Goal: Task Accomplishment & Management: Use online tool/utility

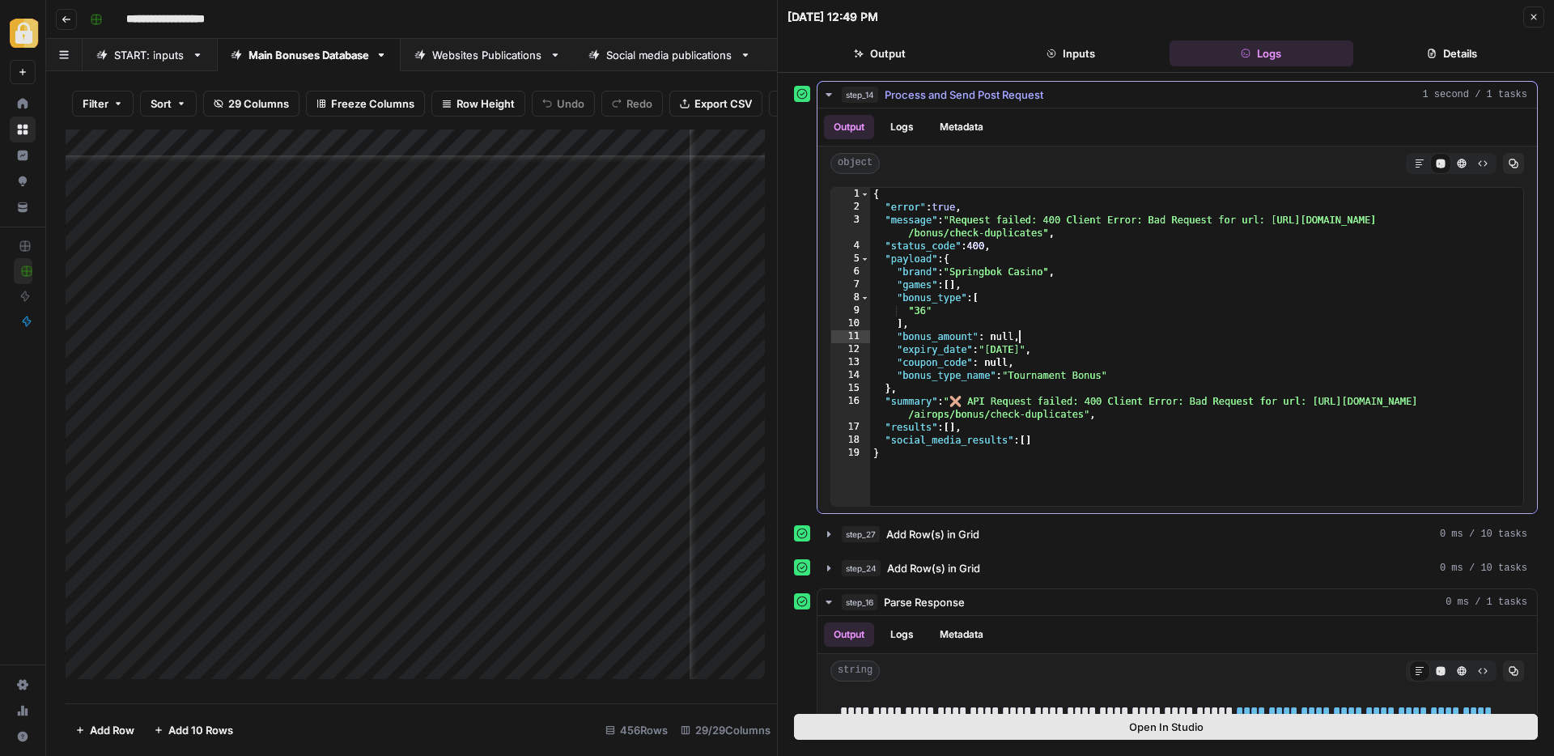
scroll to position [3879, 305]
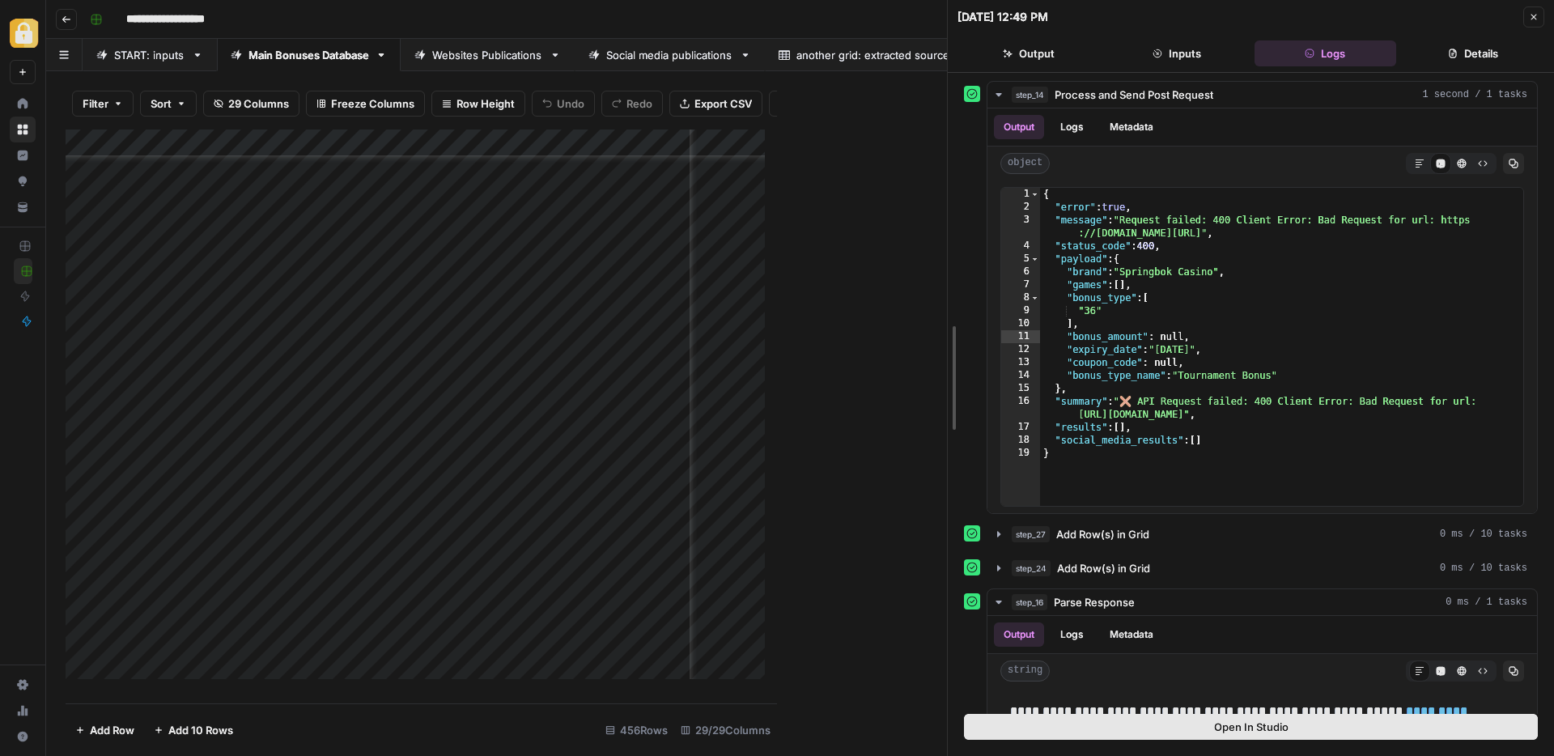
drag, startPoint x: 777, startPoint y: 172, endPoint x: 1232, endPoint y: 219, distance: 457.4
click at [1530, 15] on icon "button" at bounding box center [1534, 17] width 10 height 10
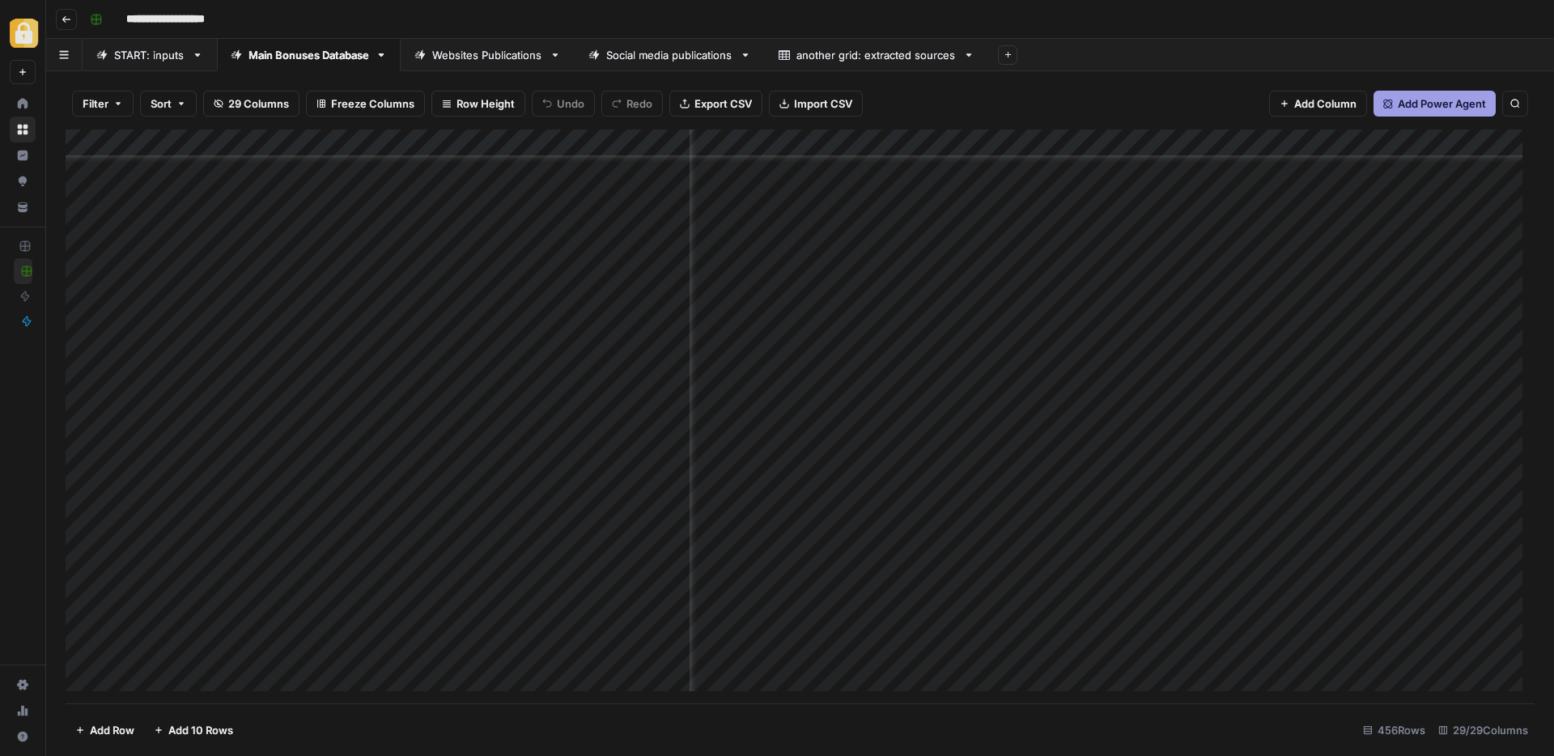
scroll to position [12041, 305]
click at [1213, 539] on div "Add Column" at bounding box center [800, 417] width 1469 height 574
click at [933, 539] on div "Add Column" at bounding box center [800, 417] width 1469 height 574
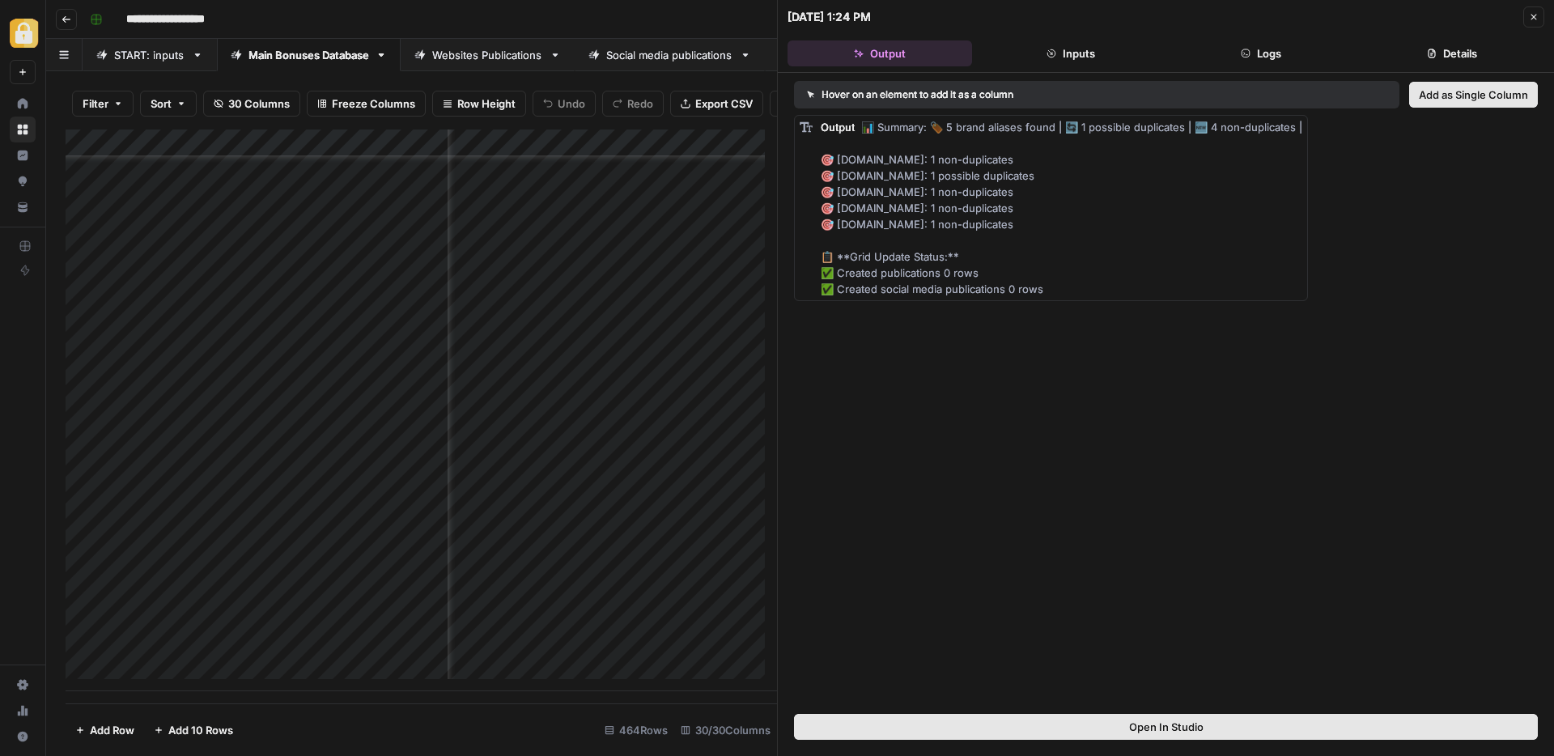
click at [1270, 56] on button "Logs" at bounding box center [1262, 53] width 185 height 26
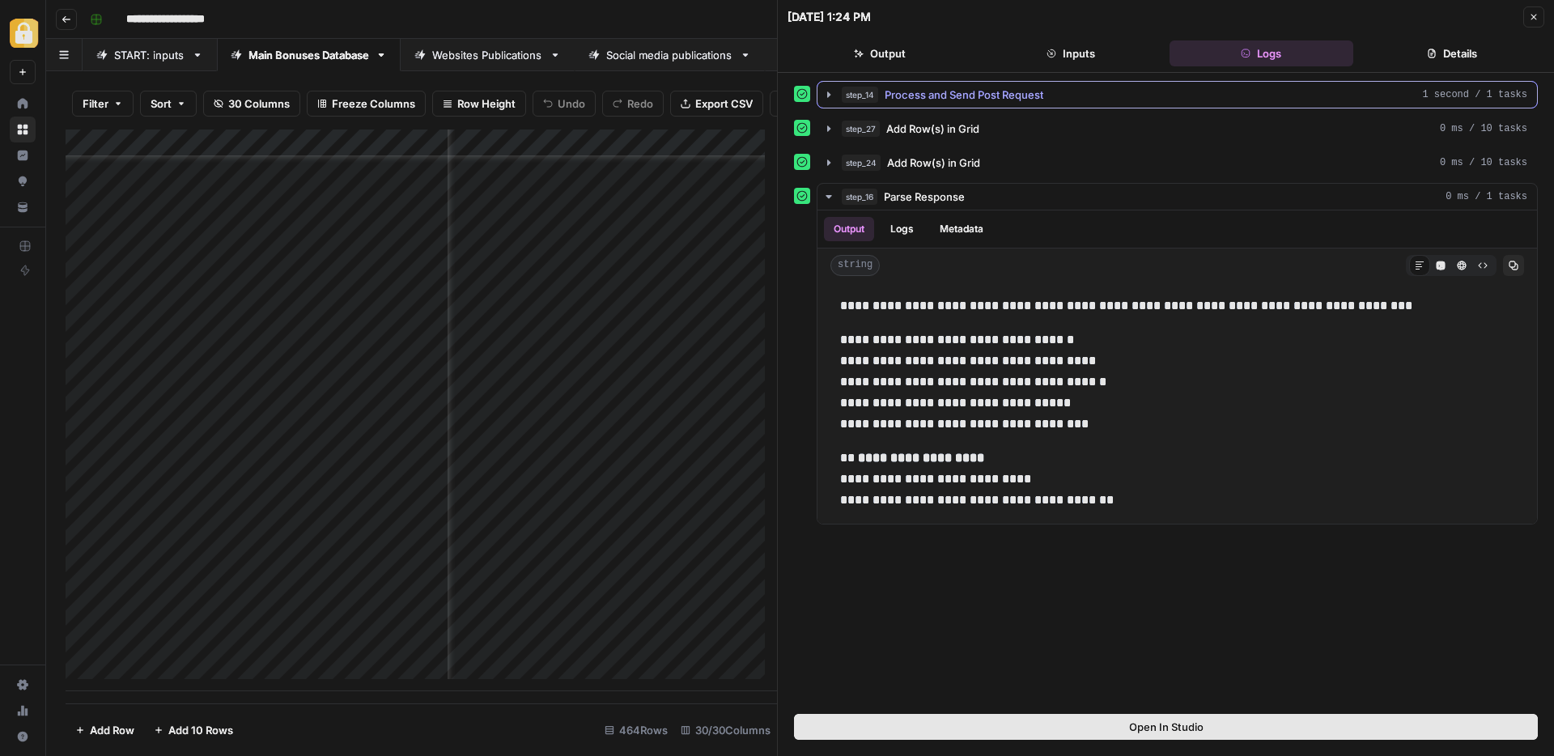
click at [980, 96] on span "Process and Send Post Request" at bounding box center [964, 95] width 159 height 16
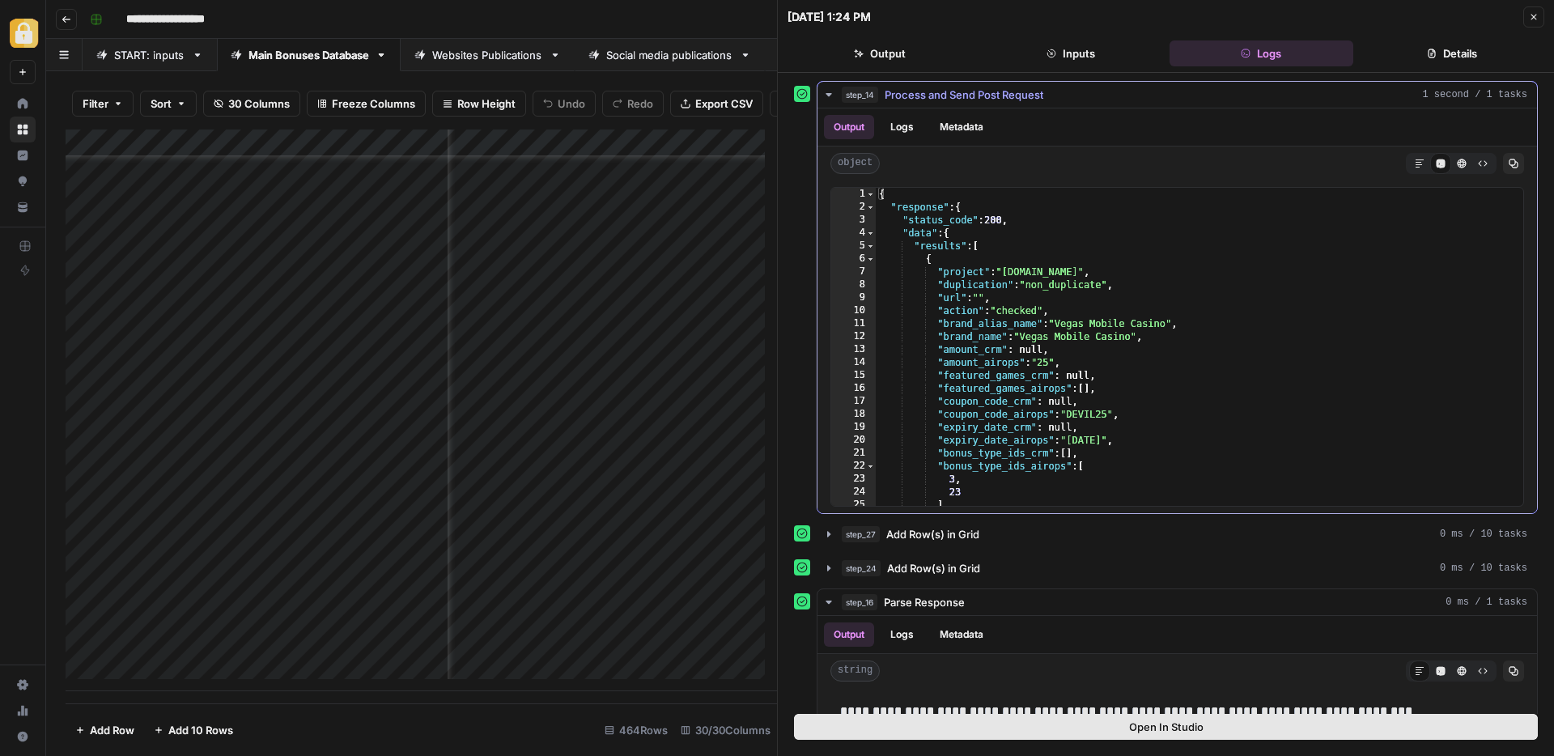
click at [1113, 381] on div "{ "response" : { "status_code" : 200 , "data" : { "results" : [ { "project" : "…" at bounding box center [1193, 360] width 635 height 344
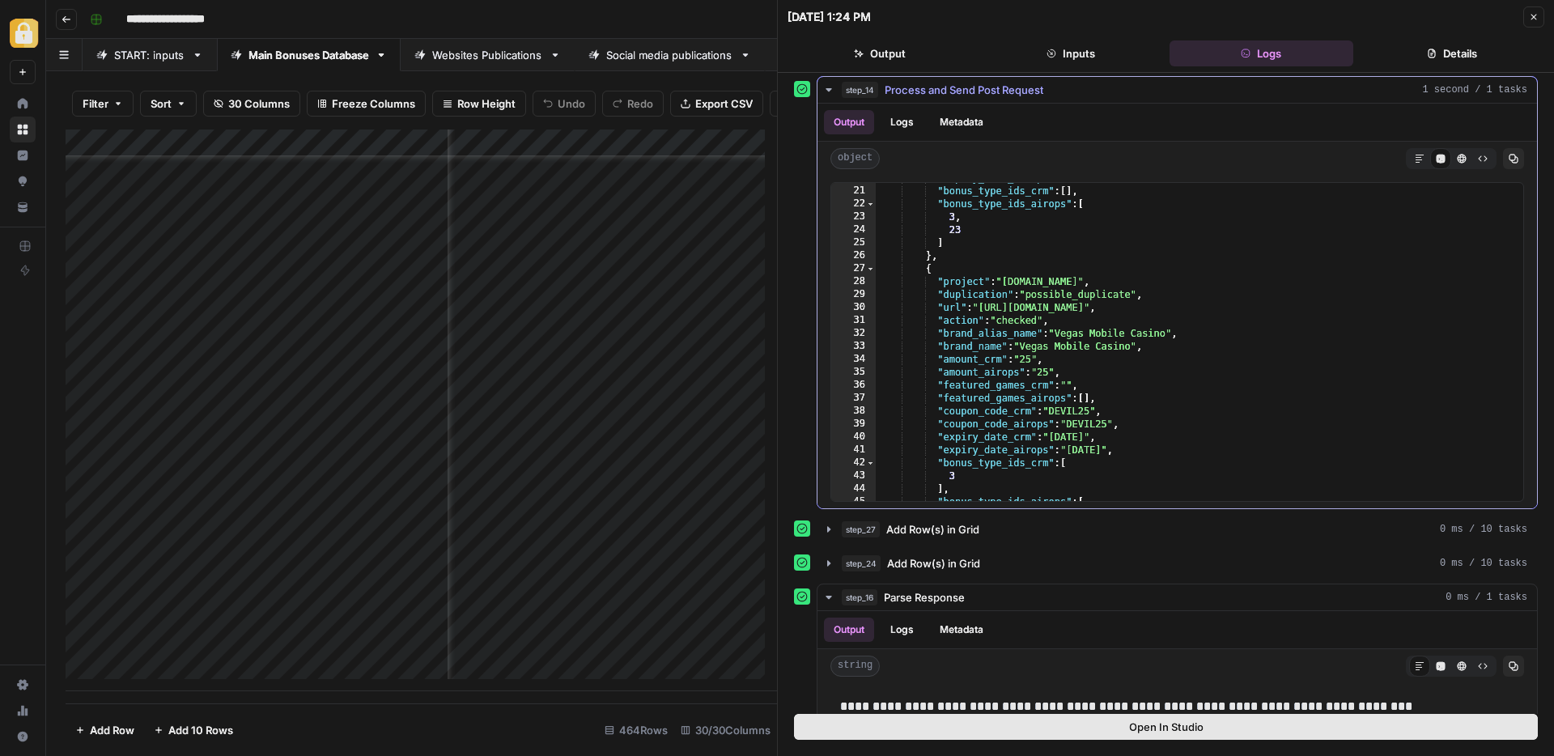
scroll to position [69, 0]
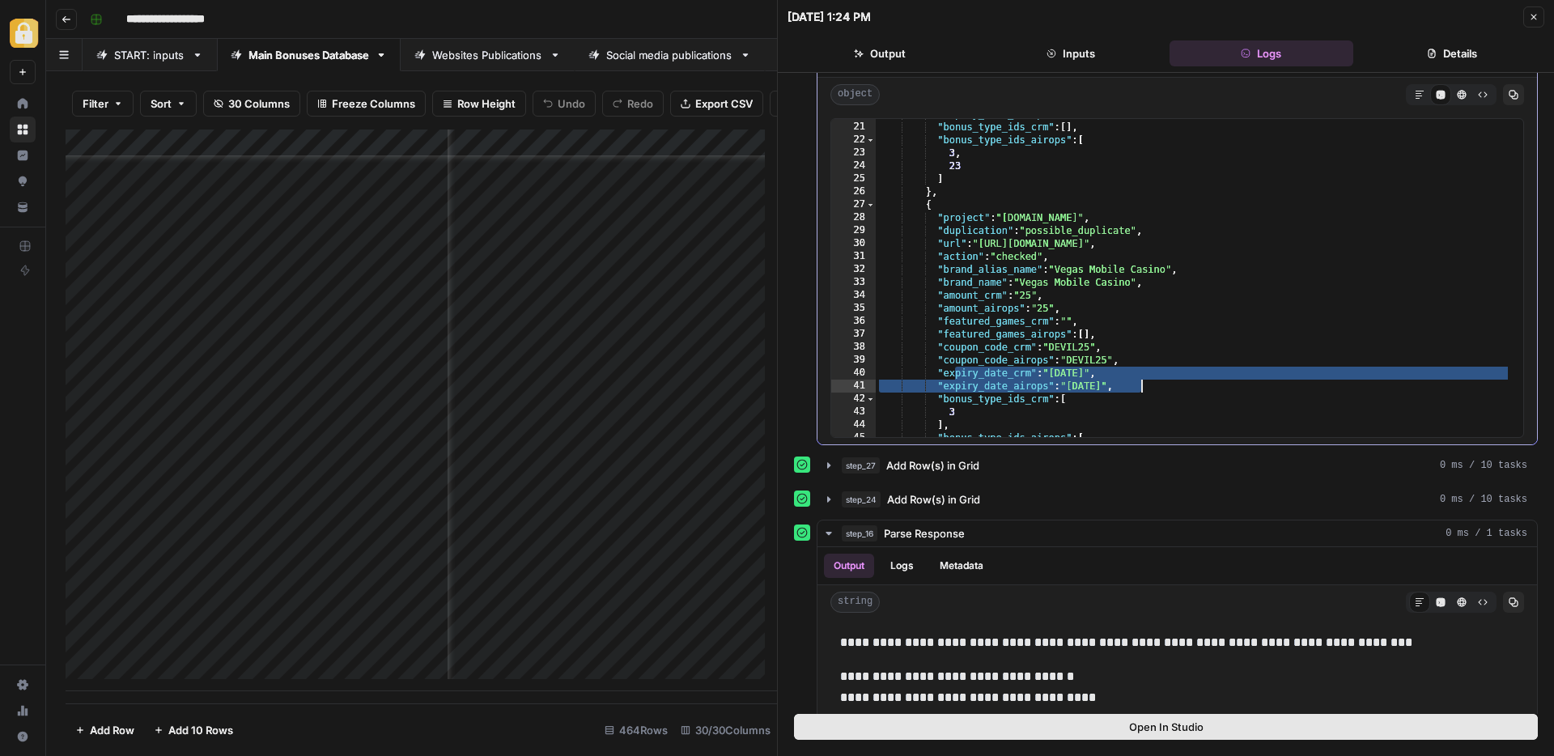
drag, startPoint x: 955, startPoint y: 374, endPoint x: 1162, endPoint y: 389, distance: 207.8
click at [1189, 389] on div ""expiry_date_airops" : "01.01.2030" , "bonus_type_ids_crm" : [ ] , "bonus_type_…" at bounding box center [1193, 280] width 635 height 344
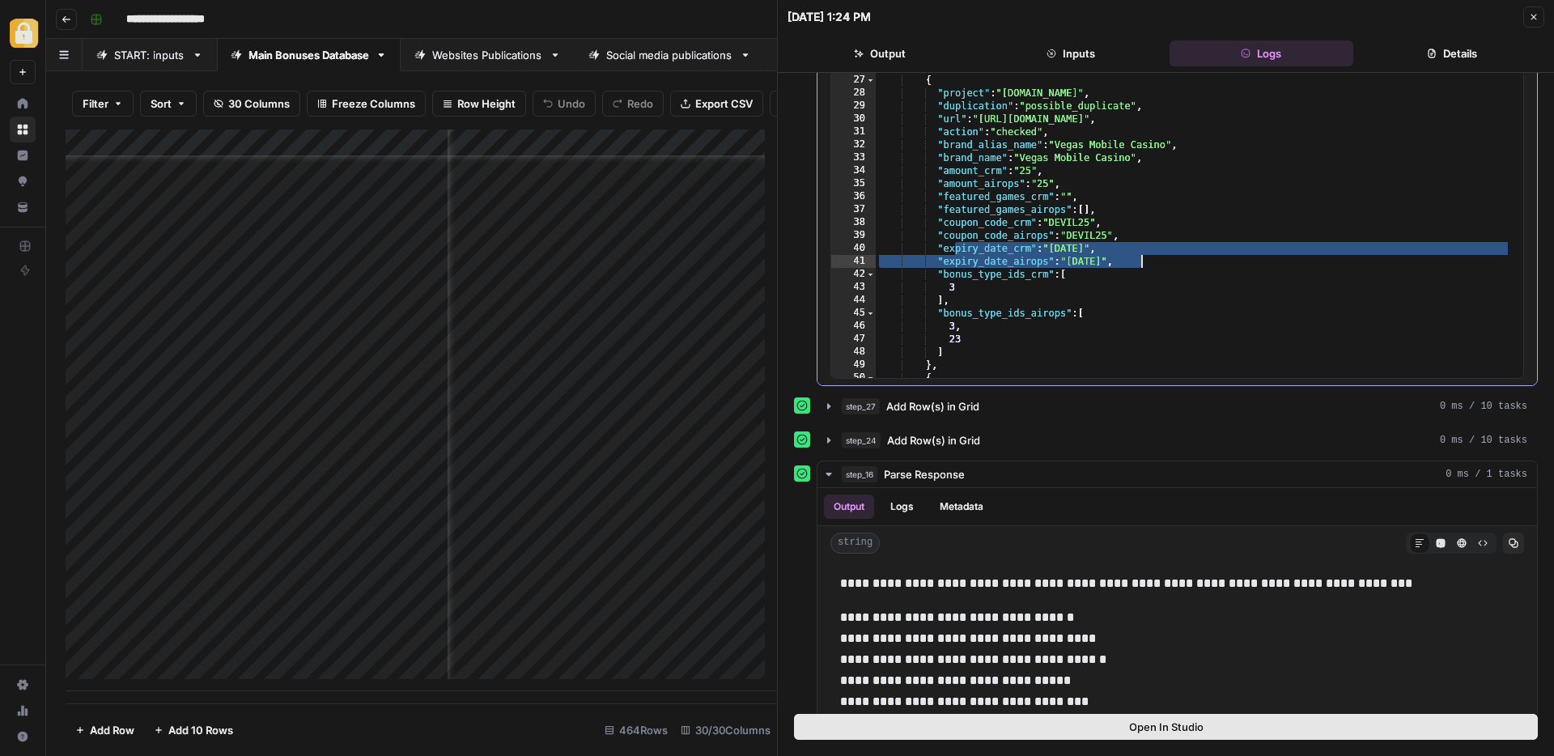
scroll to position [342, 0]
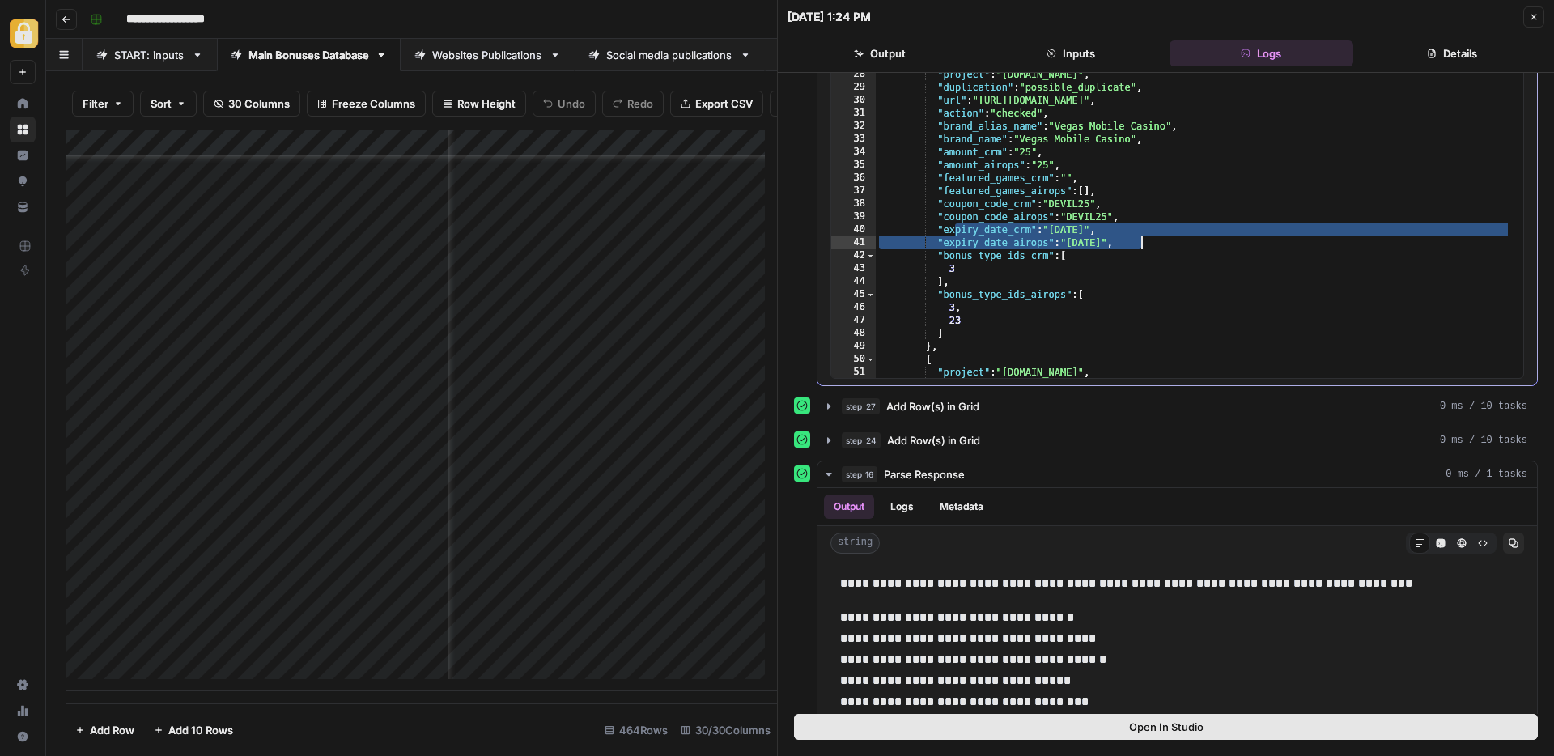
click at [1088, 236] on div "{ "project" : "nodeposit.org" , "duplication" : "possible_duplicate" , "url" : …" at bounding box center [1193, 227] width 635 height 344
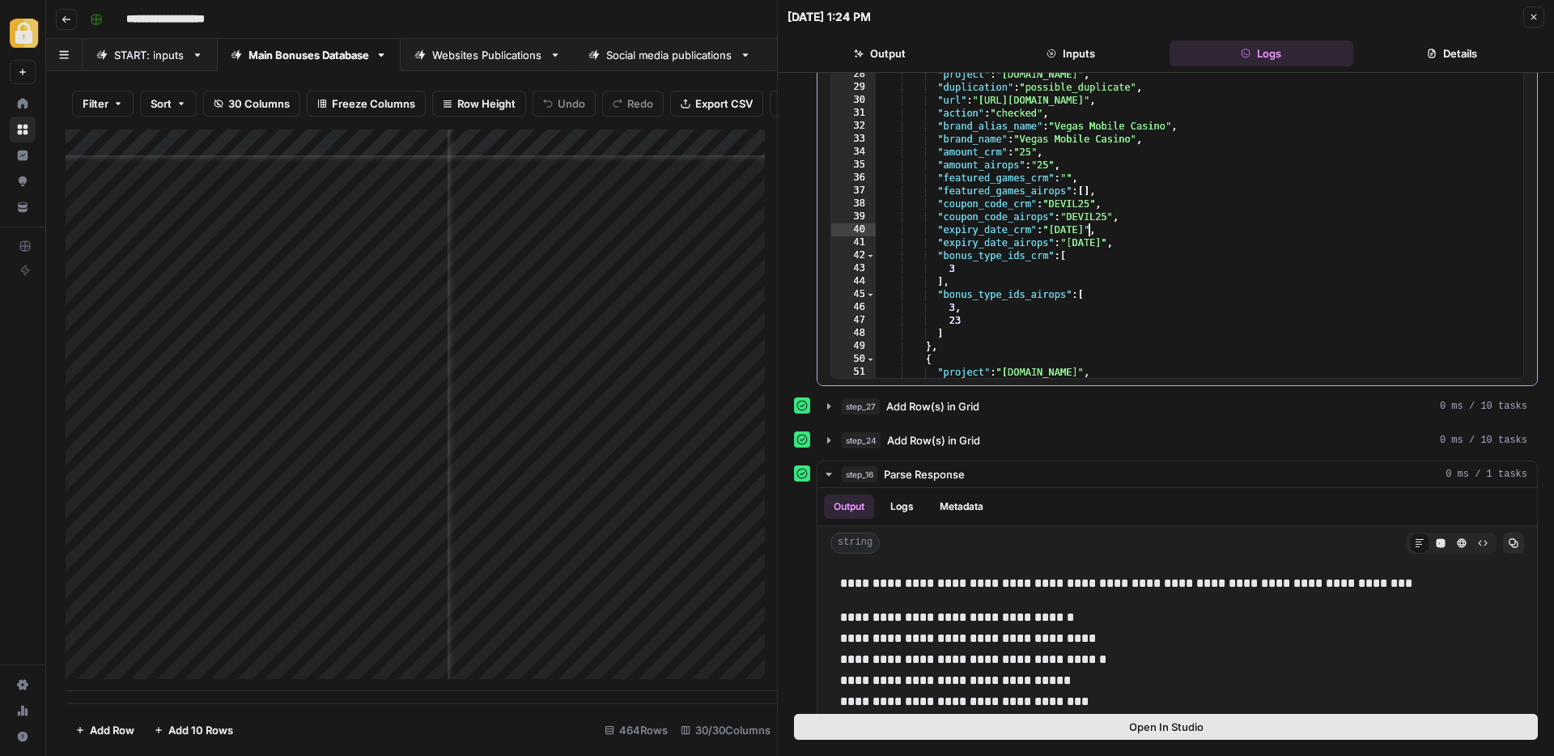
scroll to position [115, 0]
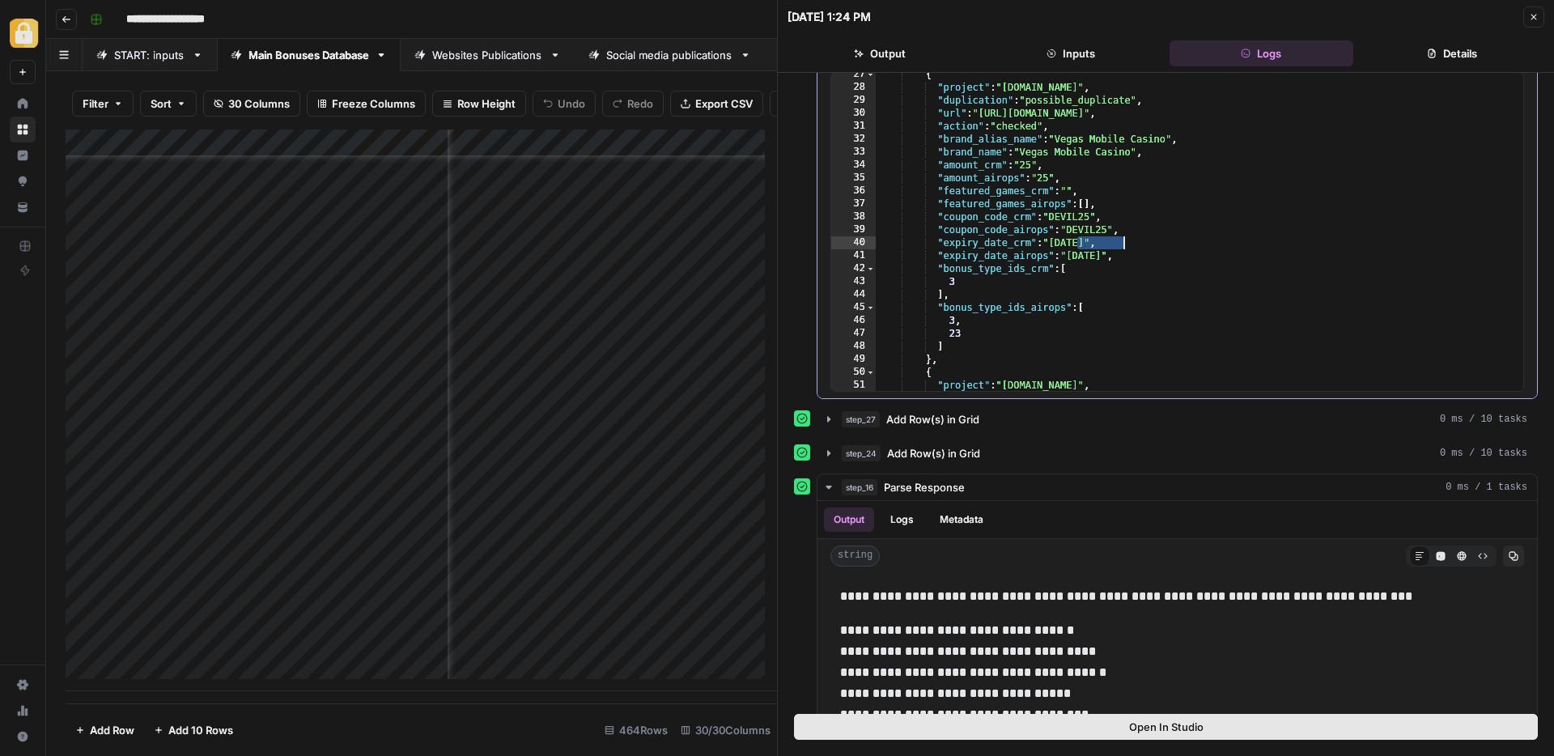
drag, startPoint x: 1075, startPoint y: 244, endPoint x: 1115, endPoint y: 251, distance: 41.0
click at [1121, 241] on div "{ "project" : "nodeposit.org" , "duplication" : "possible_duplicate" , "url" : …" at bounding box center [1193, 240] width 635 height 344
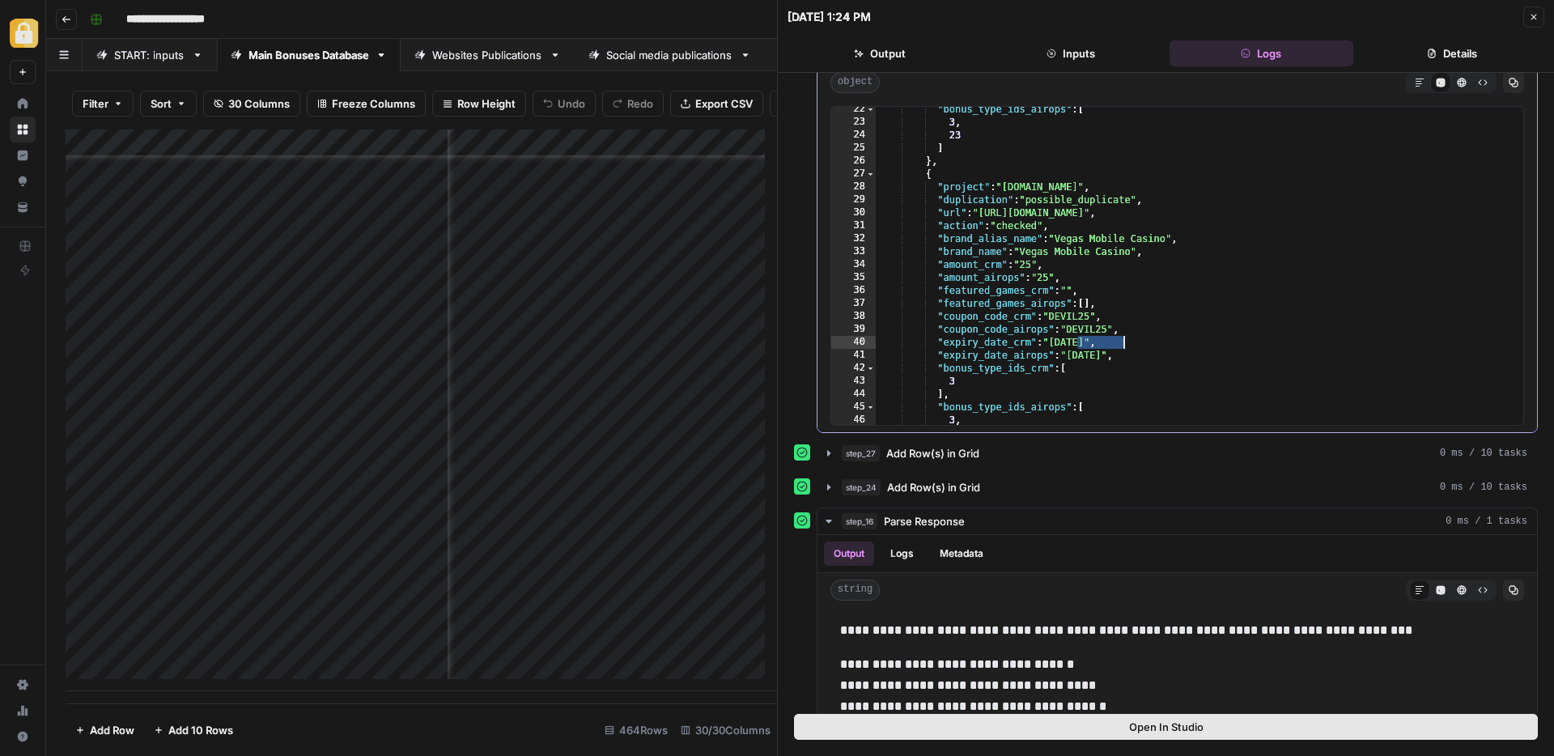
scroll to position [290, 0]
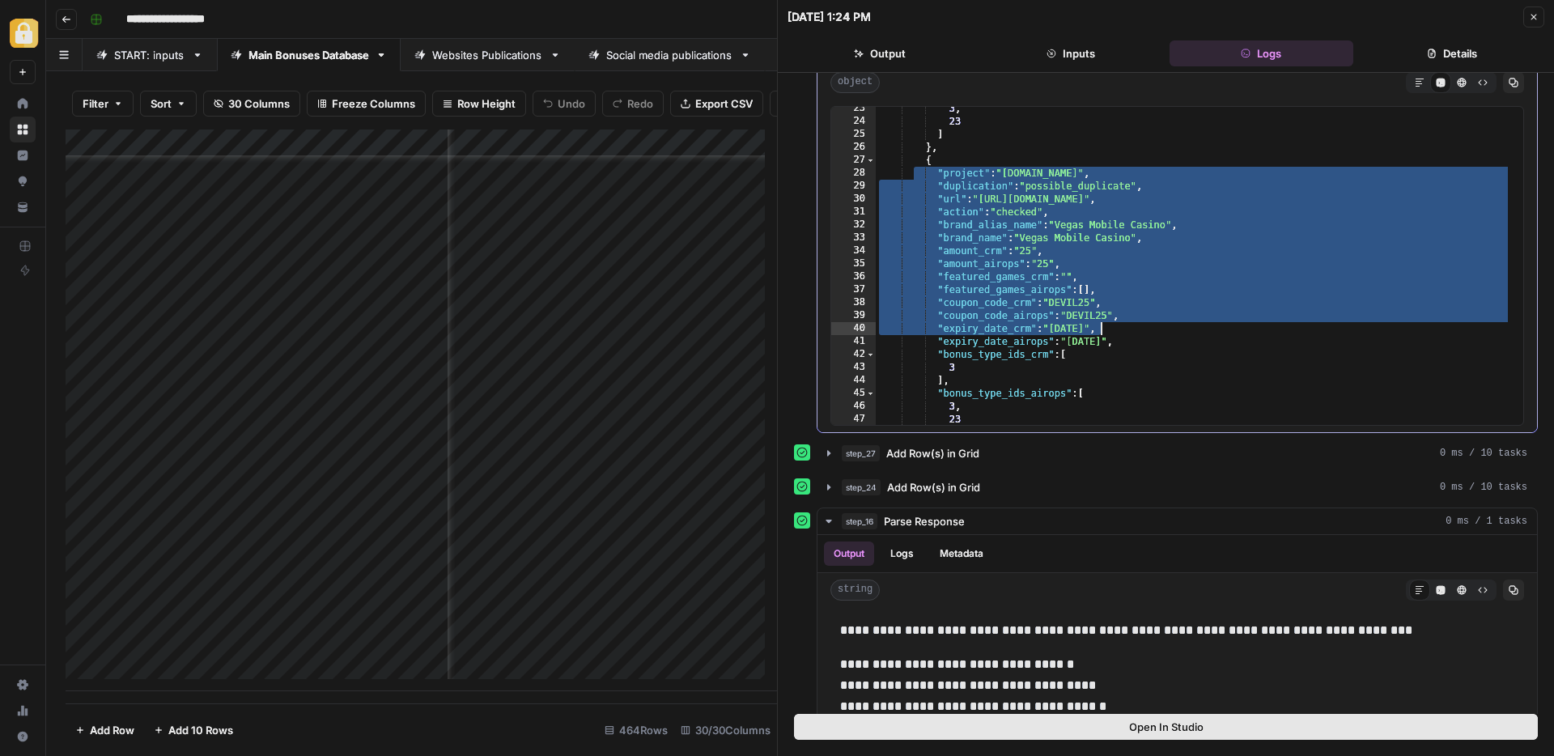
drag, startPoint x: 914, startPoint y: 171, endPoint x: 1180, endPoint y: 376, distance: 336.4
click at [1104, 328] on div "3 , 23 ] } , { "project" : "nodeposit.org" , "duplication" : "possible_duplicat…" at bounding box center [1193, 274] width 635 height 344
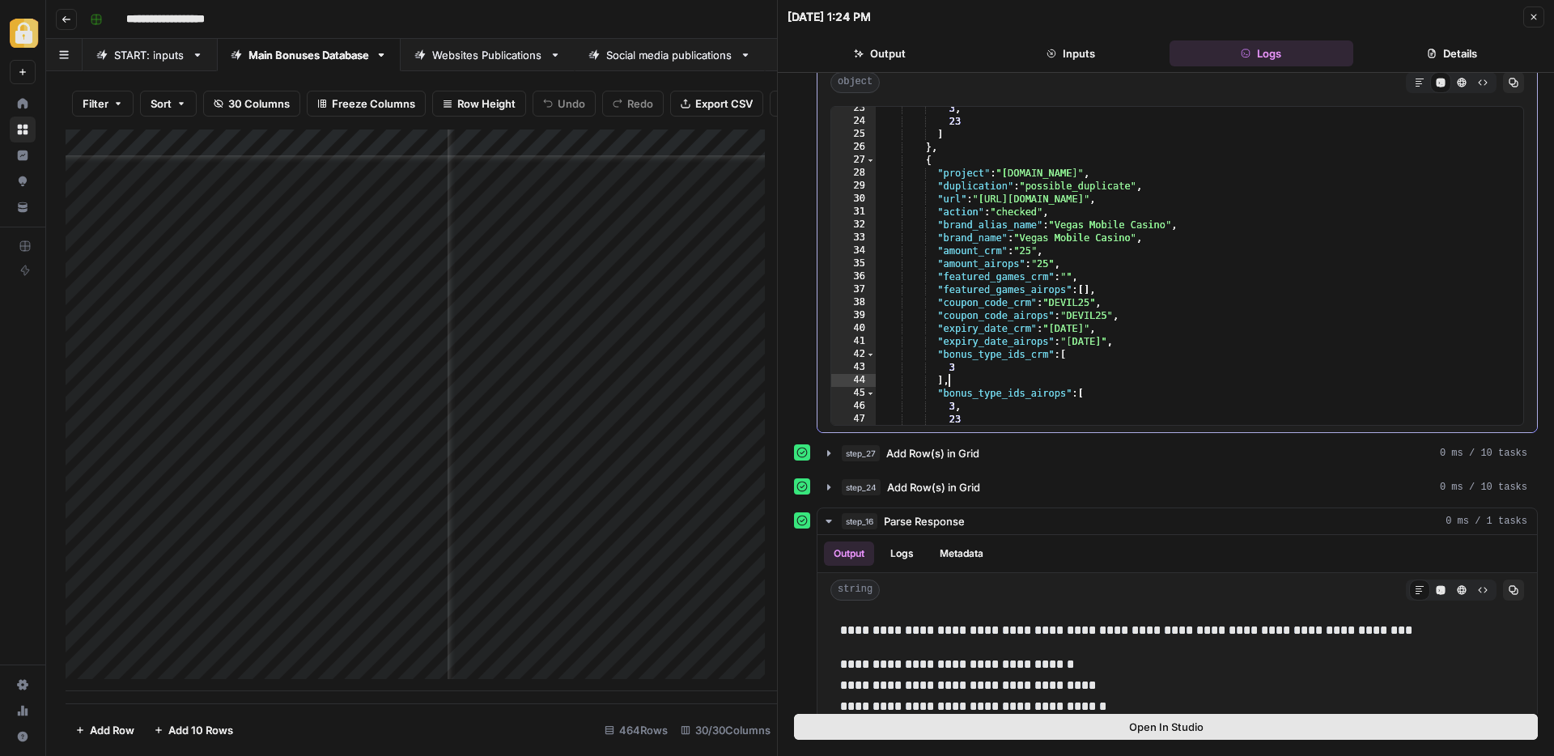
click at [1180, 376] on div "3 , 23 ] } , { "project" : "nodeposit.org" , "duplication" : "possible_duplicat…" at bounding box center [1193, 274] width 635 height 344
click at [1354, 218] on div "3 , 23 ] } , { "project" : "nodeposit.org" , "duplication" : "possible_duplicat…" at bounding box center [1193, 274] width 635 height 344
click at [1202, 276] on div "3 , 23 ] } , { "project" : "nodeposit.org" , "duplication" : "possible_duplicat…" at bounding box center [1193, 274] width 635 height 344
drag, startPoint x: 1220, startPoint y: 196, endPoint x: 1321, endPoint y: 194, distance: 101.2
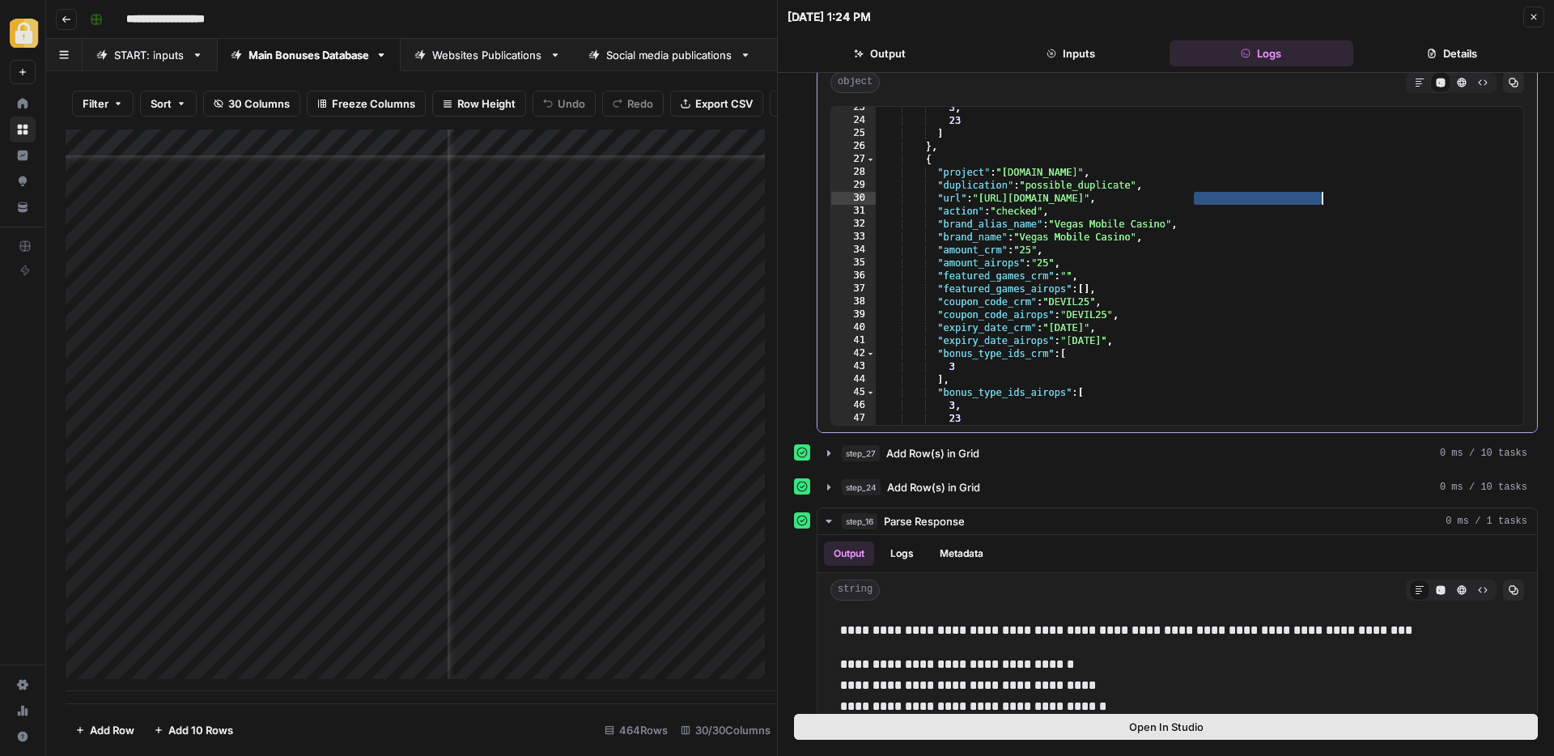
click at [1321, 194] on div "3 , 23 ] } , { "project" : "nodeposit.org" , "duplication" : "possible_duplicat…" at bounding box center [1193, 273] width 635 height 344
click at [1269, 266] on div "3 , 23 ] } , { "project" : "nodeposit.org" , "duplication" : "possible_duplicat…" at bounding box center [1193, 273] width 635 height 344
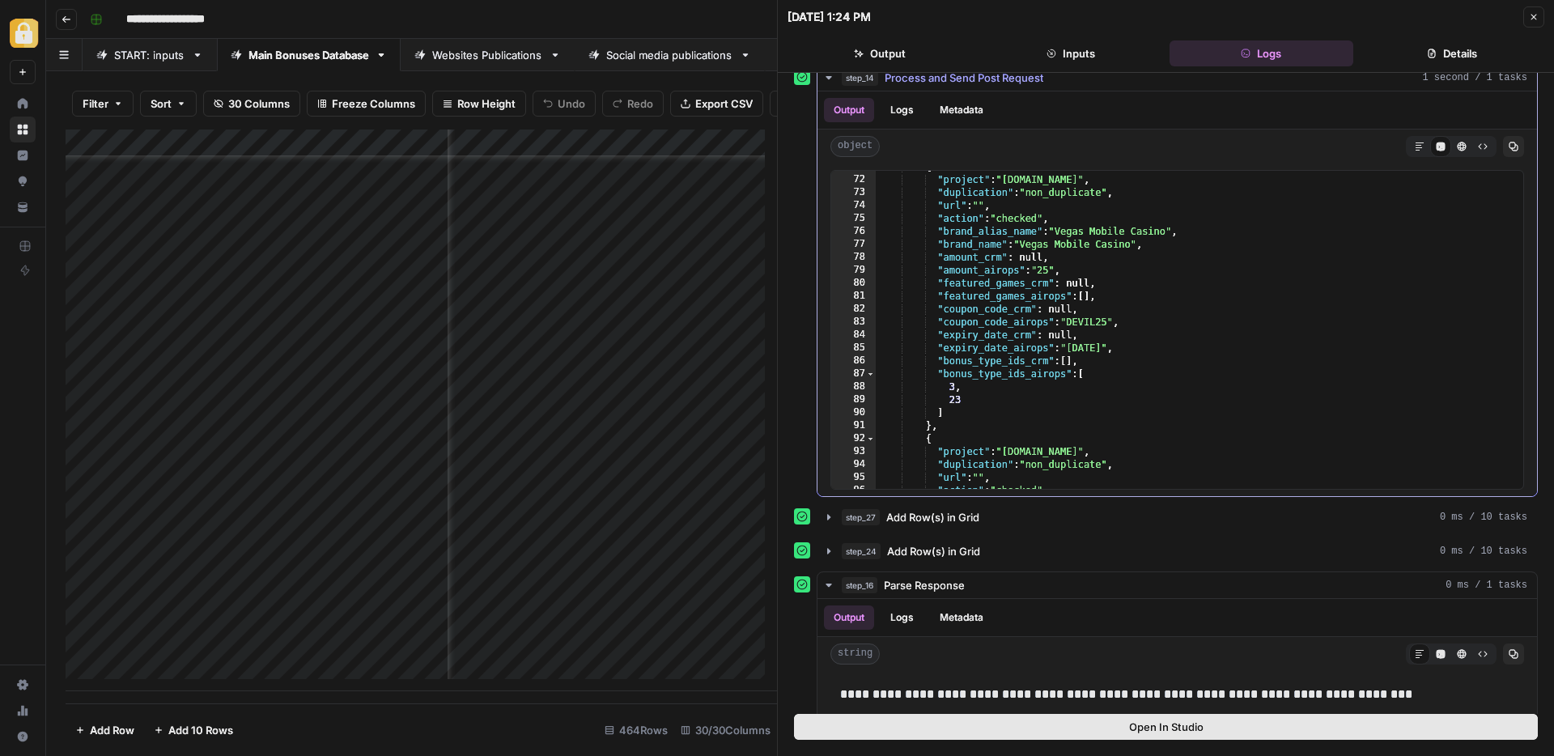
scroll to position [0, 0]
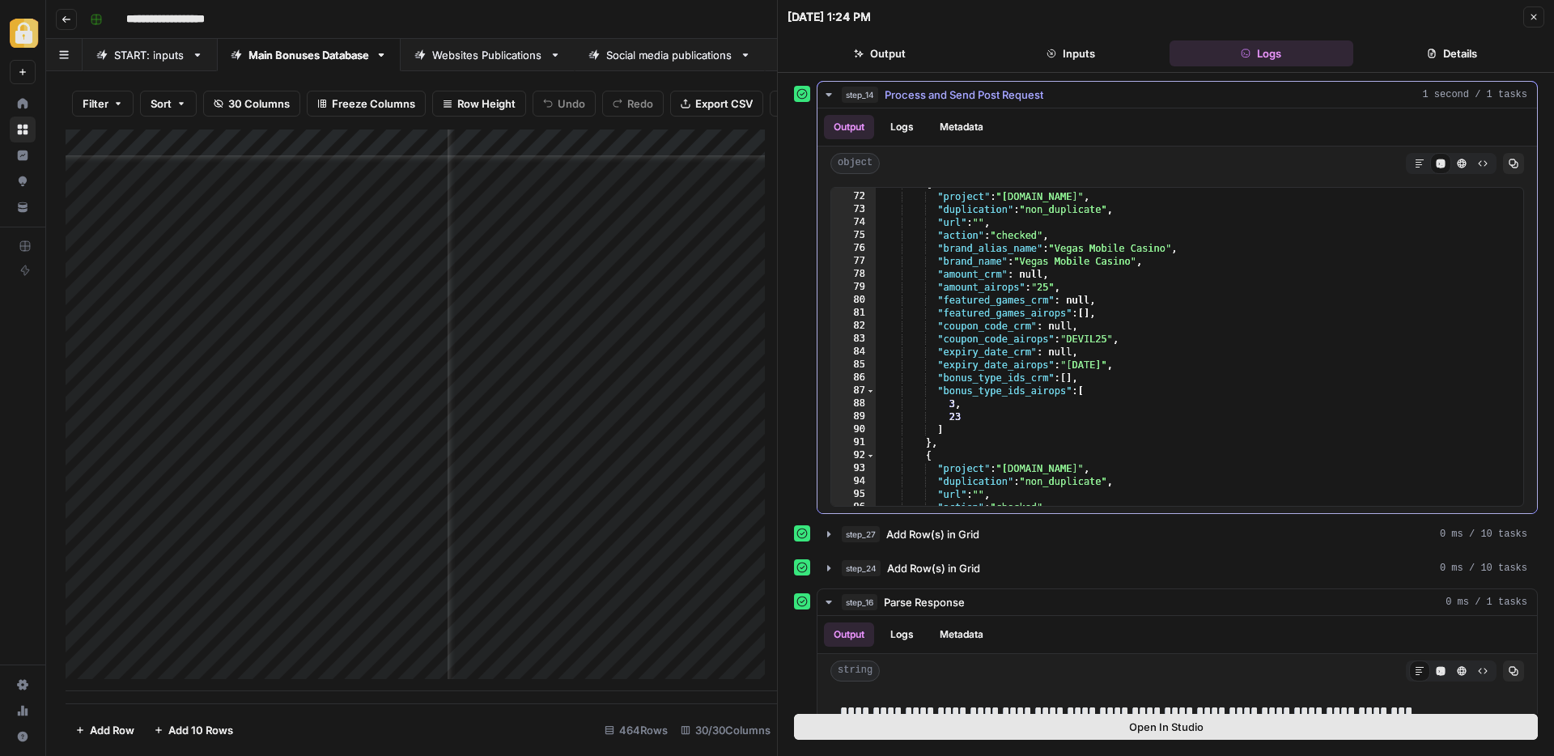
click at [1111, 279] on div "{ "project" : "drapuestas.com" , "duplication" : "non_duplicate" , "url" : "" ,…" at bounding box center [1193, 349] width 635 height 344
type textarea "**********"
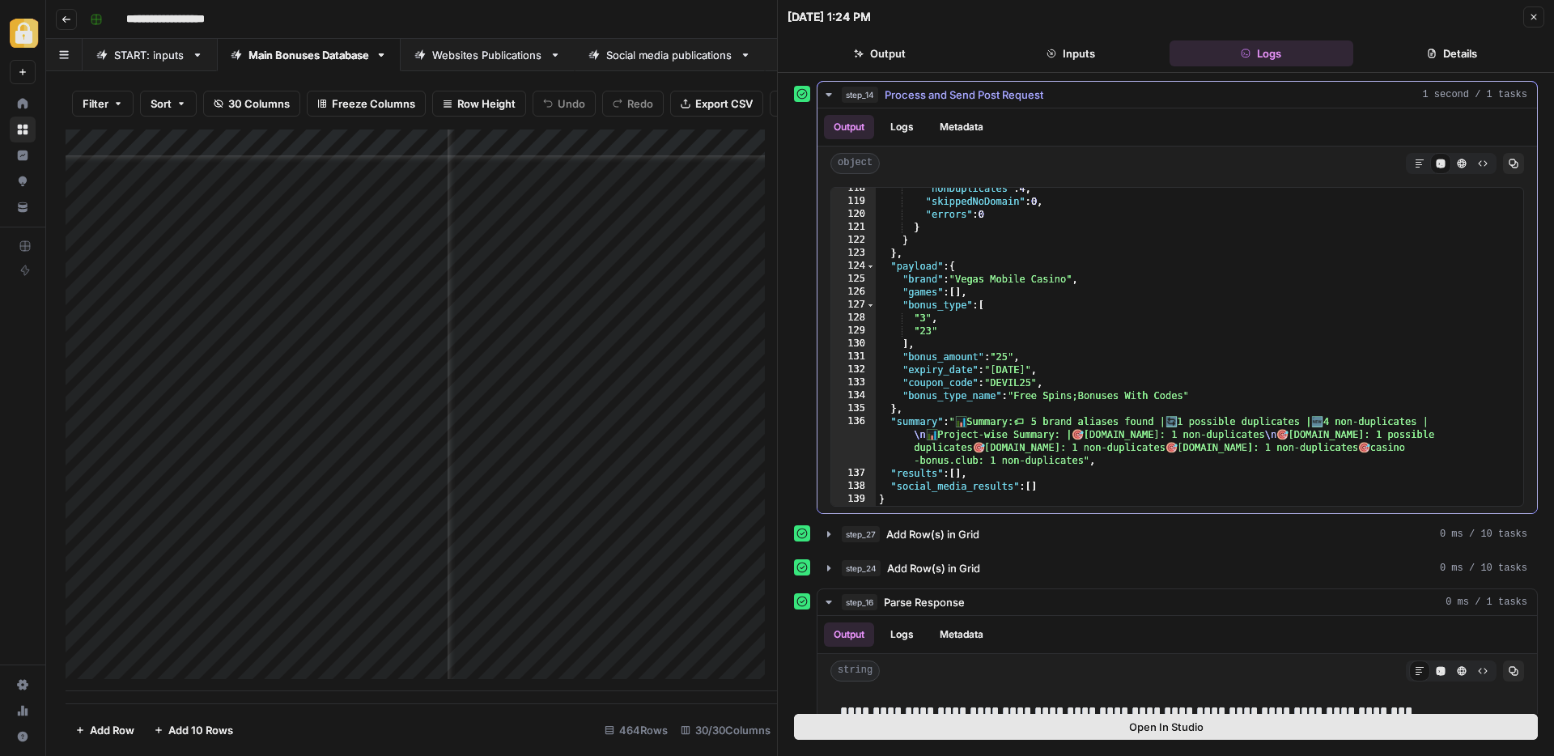
scroll to position [1521, 0]
click at [1458, 168] on icon "button" at bounding box center [1462, 163] width 9 height 9
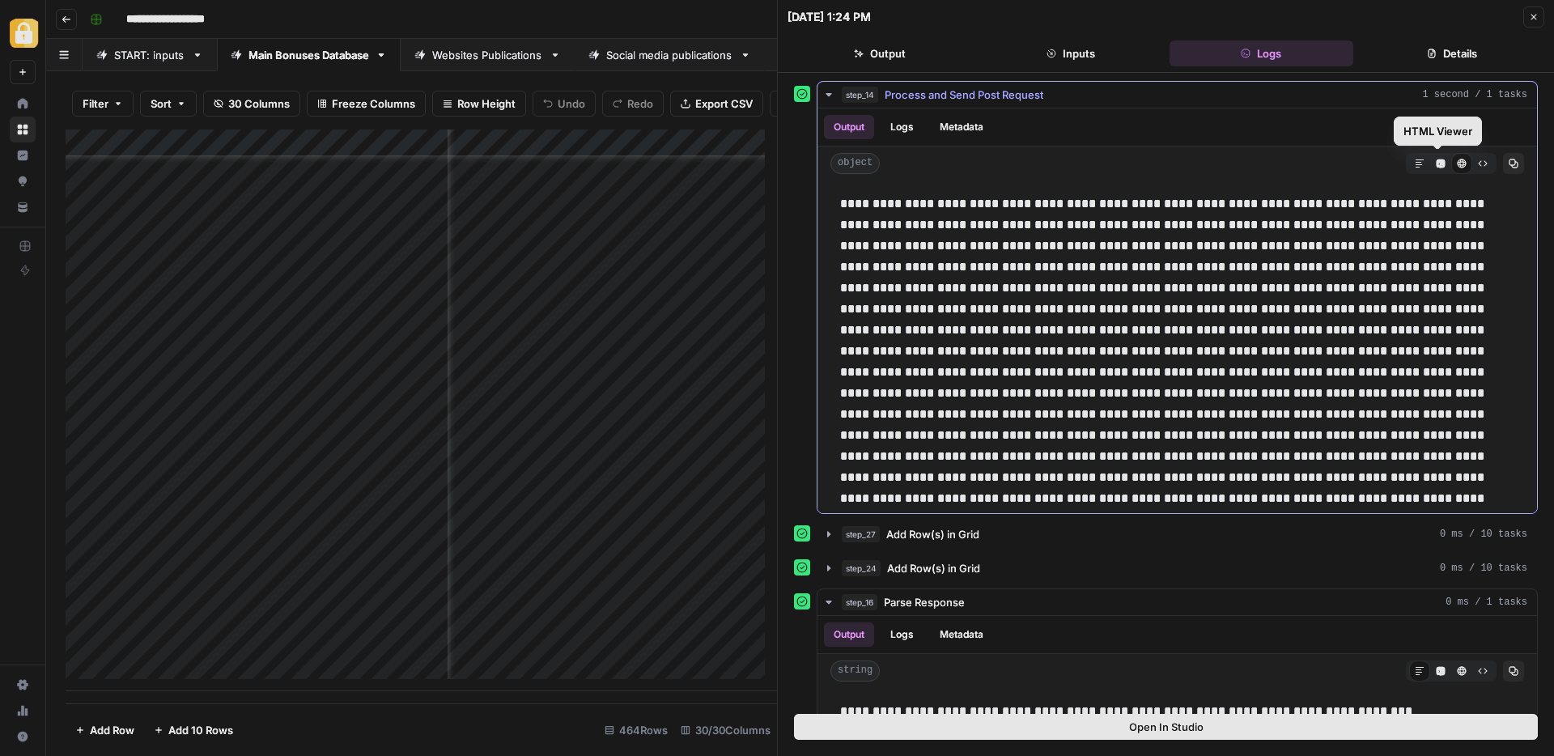
click at [1436, 164] on icon "button" at bounding box center [1441, 164] width 10 height 10
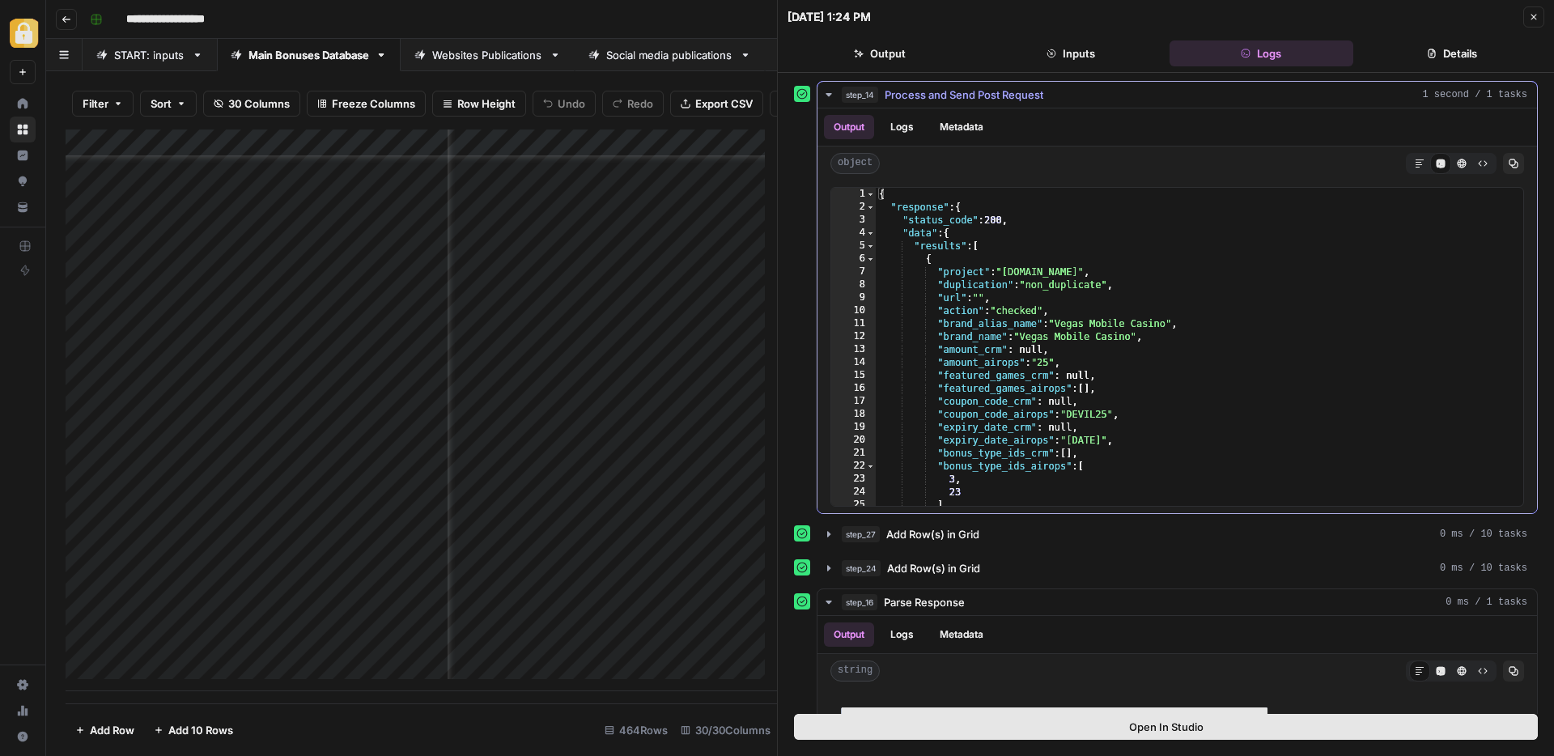
type textarea "**********"
click at [1326, 350] on div "{ "response" : { "status_code" : 200 , "data" : { "results" : [ { "project" : "…" at bounding box center [1193, 360] width 635 height 344
